Goal: Book appointment/travel/reservation

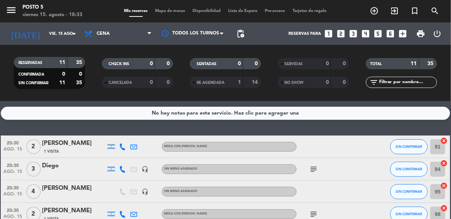
click at [339, 33] on icon "looks_two" at bounding box center [341, 34] width 10 height 10
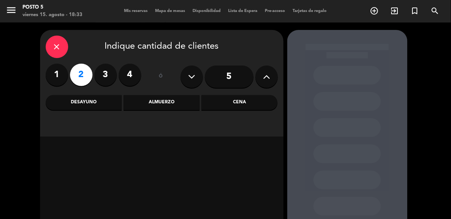
click at [259, 107] on div "Cena" at bounding box center [240, 102] width 76 height 15
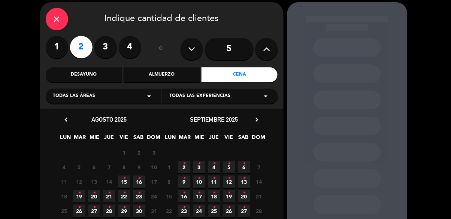
click at [126, 182] on icon "•" at bounding box center [124, 178] width 3 height 12
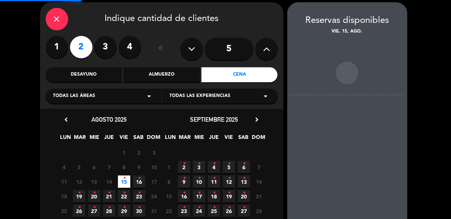
scroll to position [30, 0]
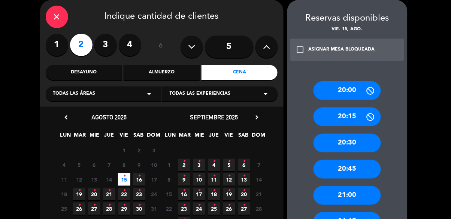
click at [371, 99] on div "20:00" at bounding box center [347, 90] width 67 height 19
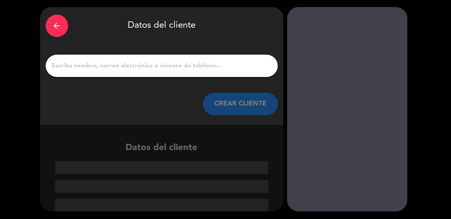
scroll to position [0, 0]
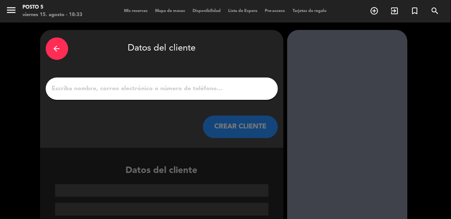
click at [63, 91] on input "1" at bounding box center [161, 89] width 221 height 10
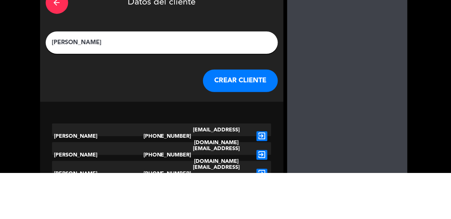
type input "[PERSON_NAME]"
click at [387, 118] on div at bounding box center [347, 153] width 120 height 246
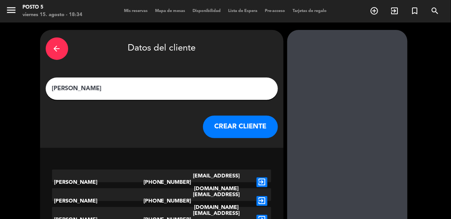
click at [258, 130] on button "CREAR CLIENTE" at bounding box center [240, 127] width 75 height 22
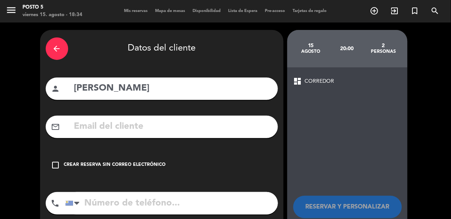
click at [57, 168] on icon "check_box_outline_blank" at bounding box center [55, 165] width 9 height 9
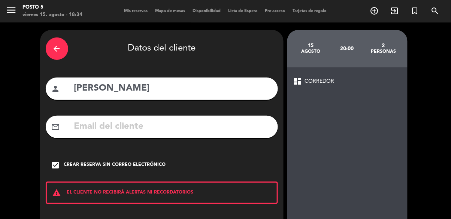
scroll to position [33, 0]
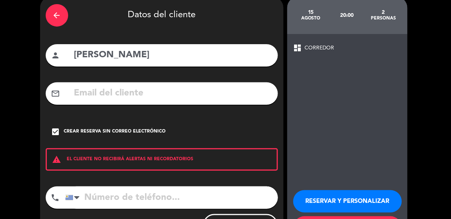
click at [361, 205] on button "RESERVAR Y PERSONALIZAR" at bounding box center [347, 201] width 109 height 22
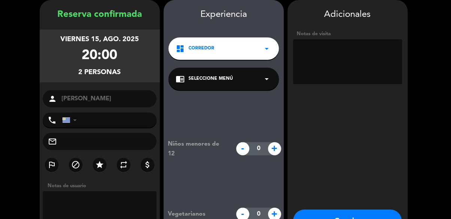
scroll to position [45, 0]
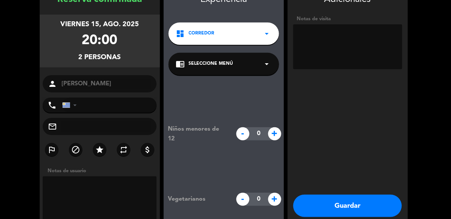
click at [340, 203] on button "Guardar" at bounding box center [347, 206] width 109 height 22
